Goal: Task Accomplishment & Management: Use online tool/utility

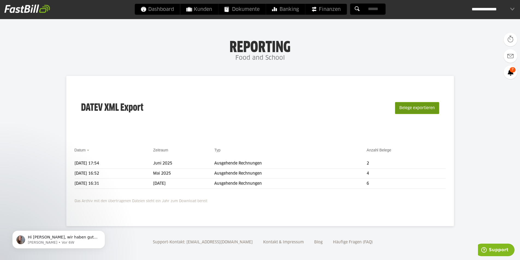
click at [407, 110] on button "Belege exportieren" at bounding box center [417, 108] width 44 height 12
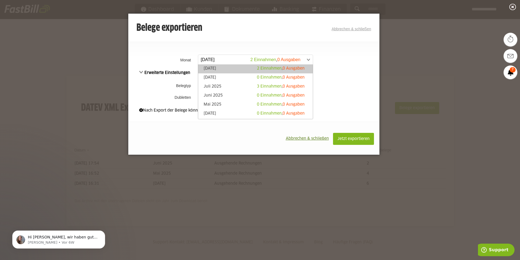
click at [229, 60] on span at bounding box center [252, 60] width 115 height 10
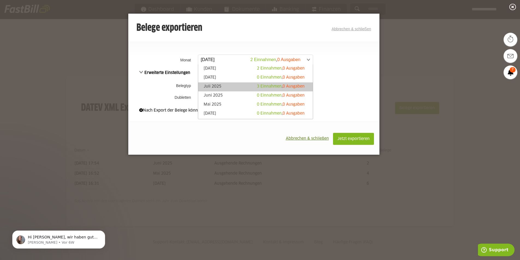
click at [214, 88] on link "Juli 2025 3 Einnahmen , 0 Ausgaben" at bounding box center [255, 87] width 109 height 6
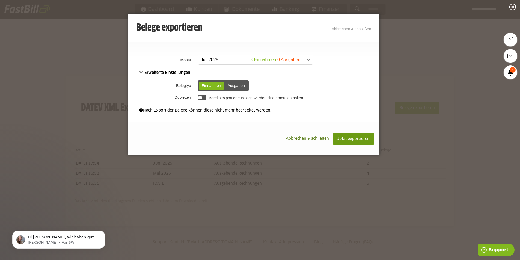
click at [350, 140] on span "Jetzt exportieren" at bounding box center [353, 139] width 32 height 4
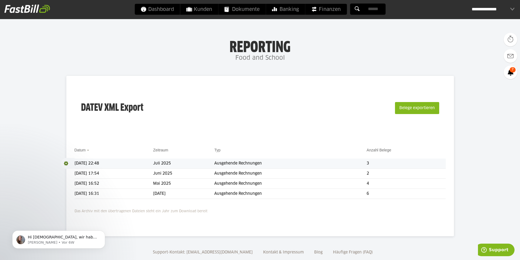
click at [65, 163] on span at bounding box center [68, 163] width 14 height 11
click at [71, 169] on link "Download" at bounding box center [75, 171] width 29 height 6
click at [242, 11] on span "Dokumente" at bounding box center [241, 9] width 35 height 11
